Goal: Task Accomplishment & Management: Use online tool/utility

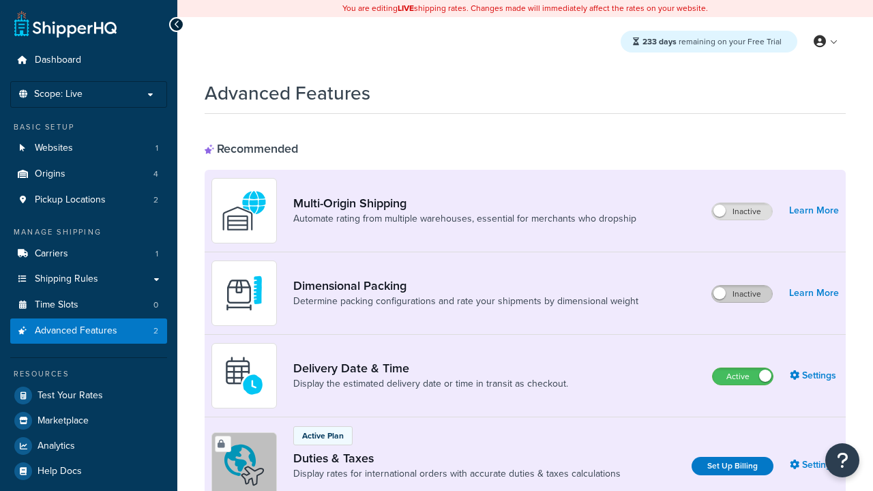
click at [742, 286] on label "Inactive" at bounding box center [742, 294] width 60 height 16
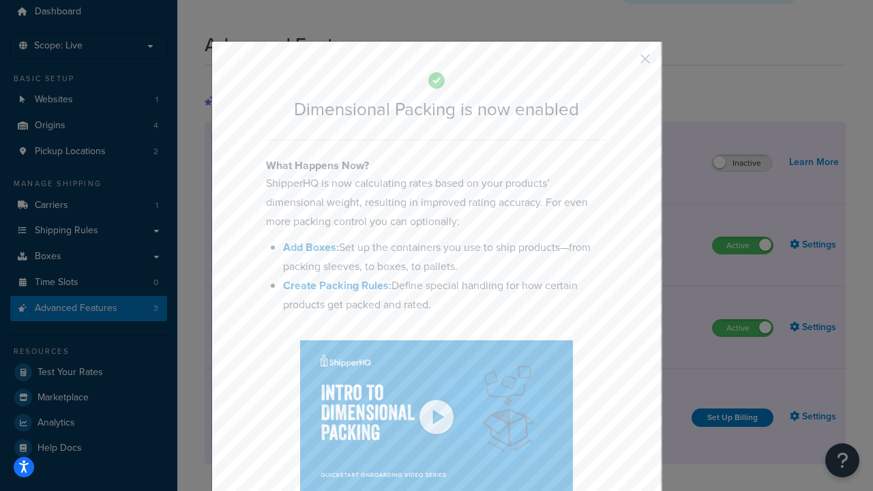
click at [625, 62] on button "button" at bounding box center [625, 63] width 3 height 3
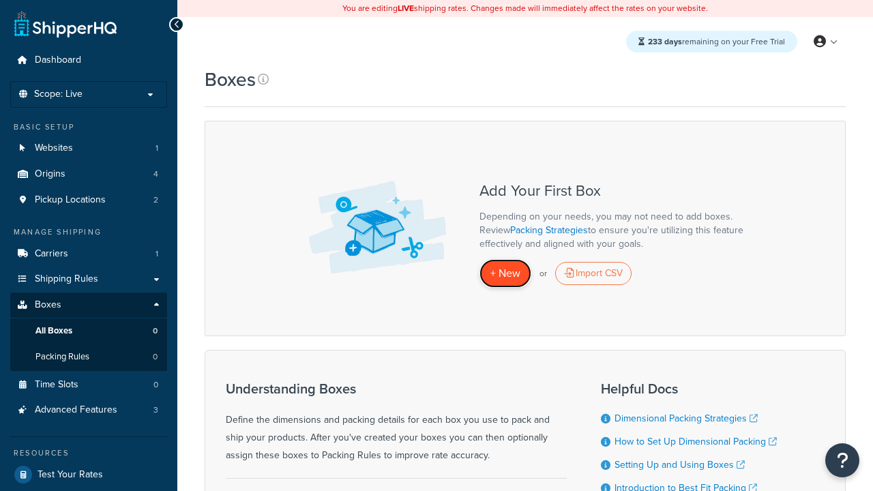
click at [506, 273] on span "+ New" at bounding box center [506, 273] width 30 height 16
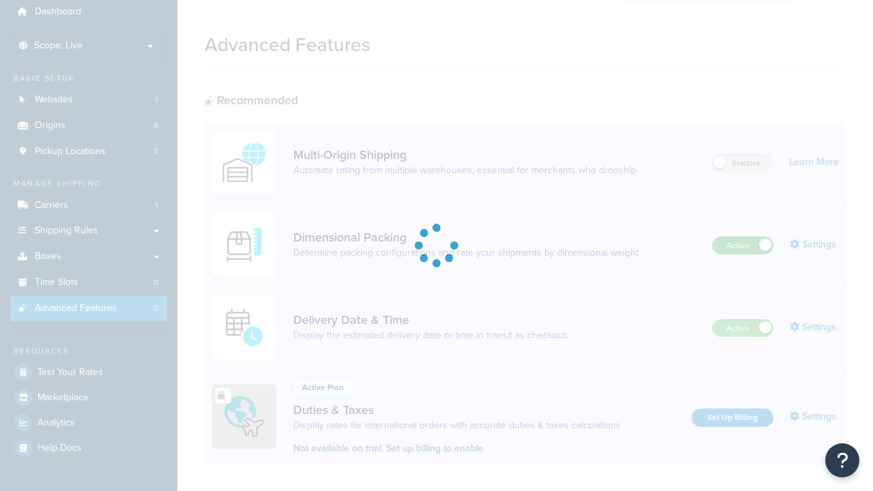
click at [743, 237] on label "Active" at bounding box center [743, 245] width 60 height 16
